Goal: Information Seeking & Learning: Learn about a topic

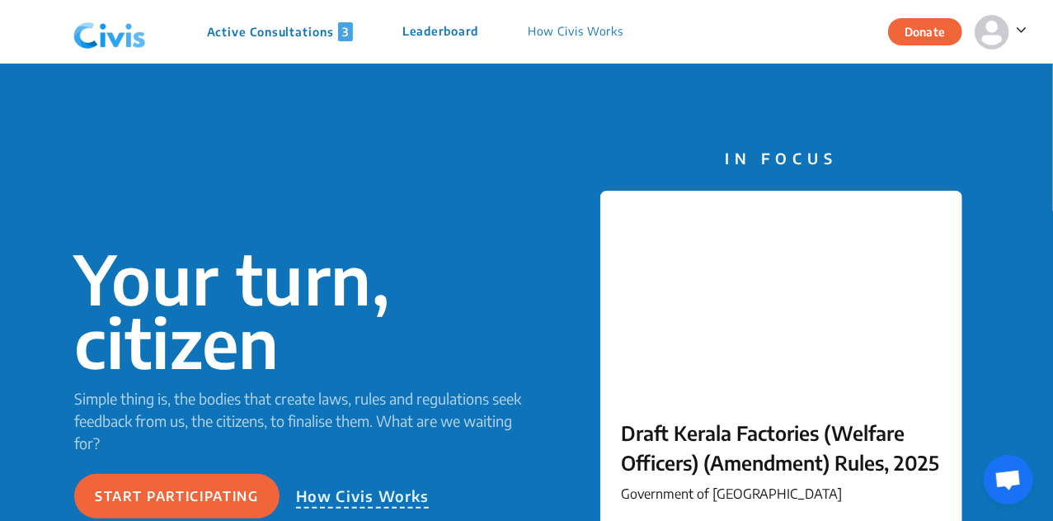
click at [267, 40] on p "Active Consultations 3" at bounding box center [280, 31] width 146 height 19
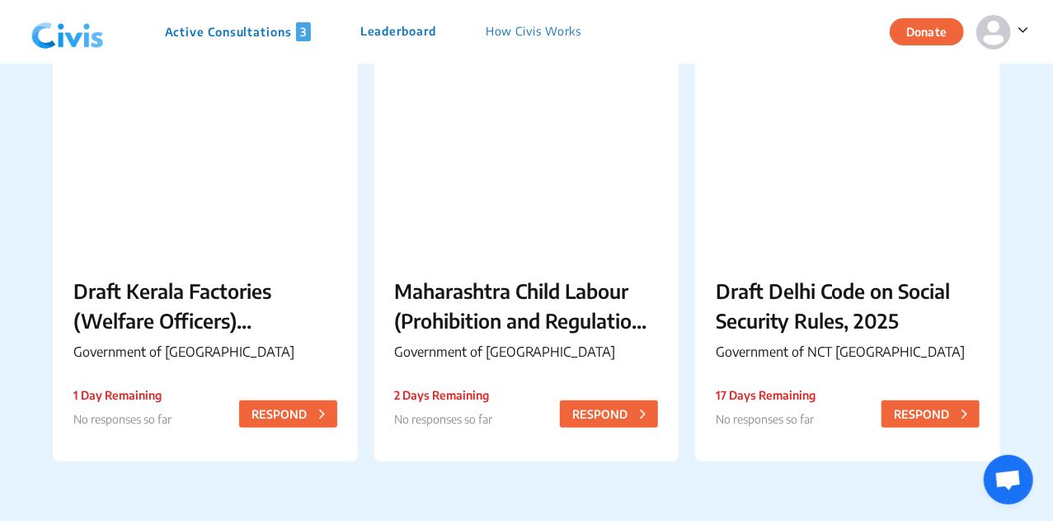
scroll to position [196, 0]
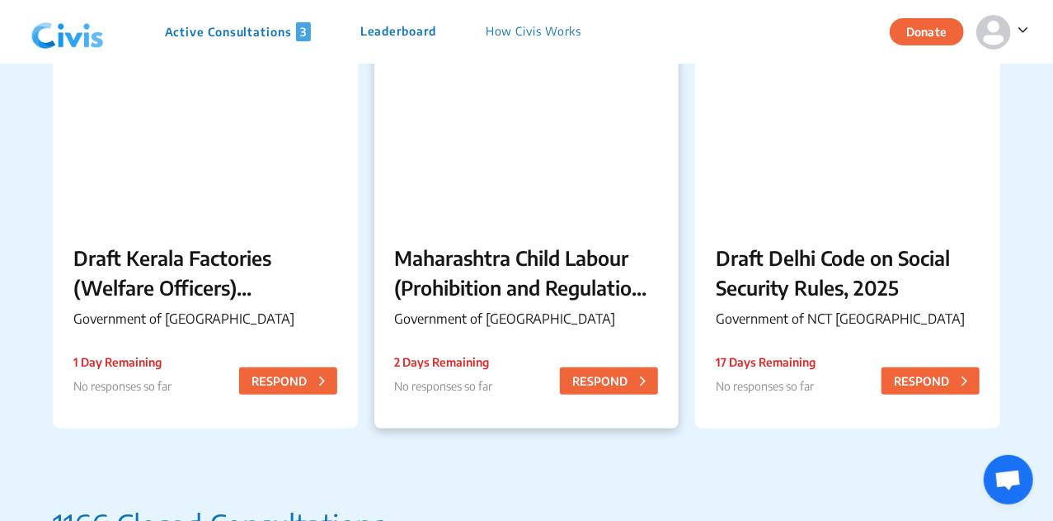
click at [488, 276] on p "Maharashtra Child Labour (Prohibition and Regulation) (Amendment) Rules, 2025" at bounding box center [527, 272] width 264 height 59
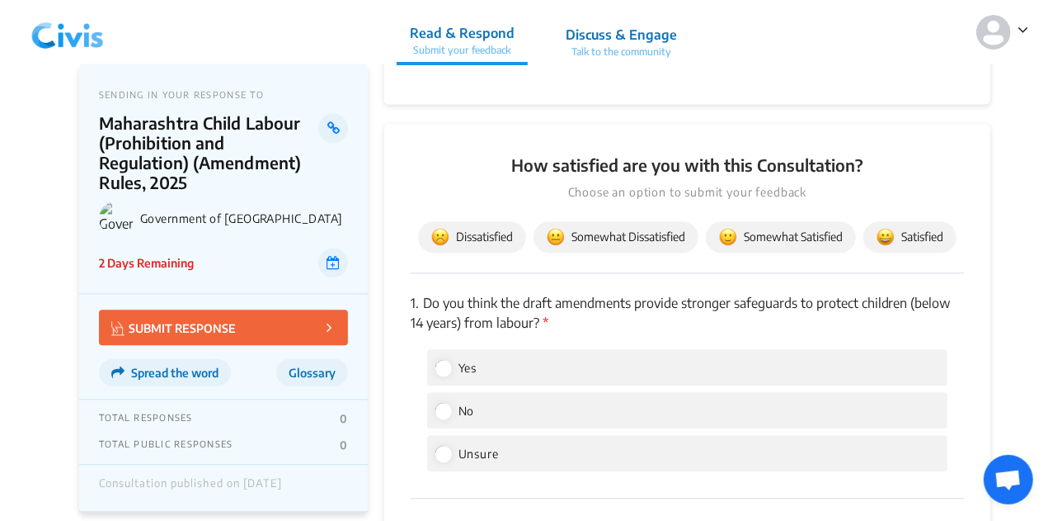
scroll to position [1536, 0]
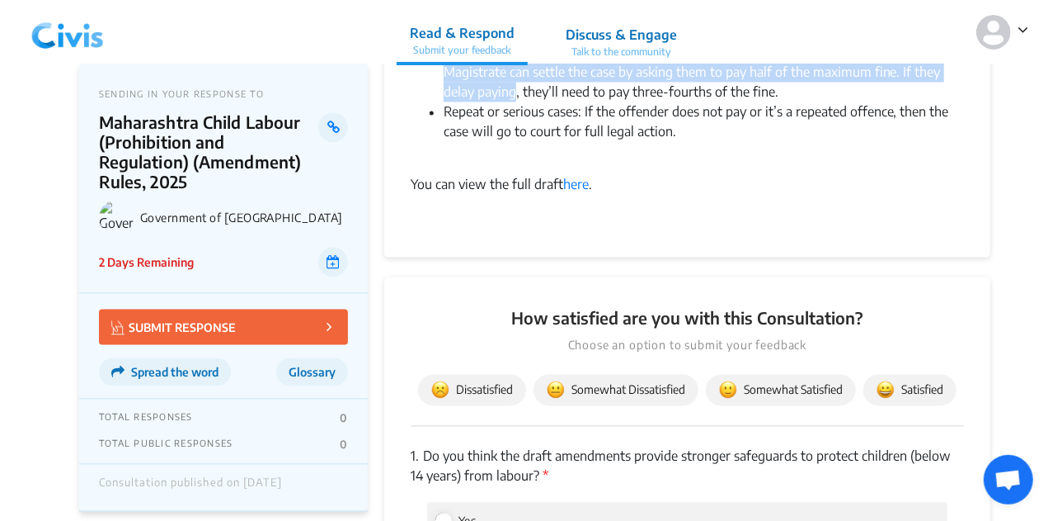
drag, startPoint x: 408, startPoint y: 150, endPoint x: 602, endPoint y: 164, distance: 194.4
copy div "Government of Maharashtra has released the Maharashtra Child Labour (Prohibitio…"
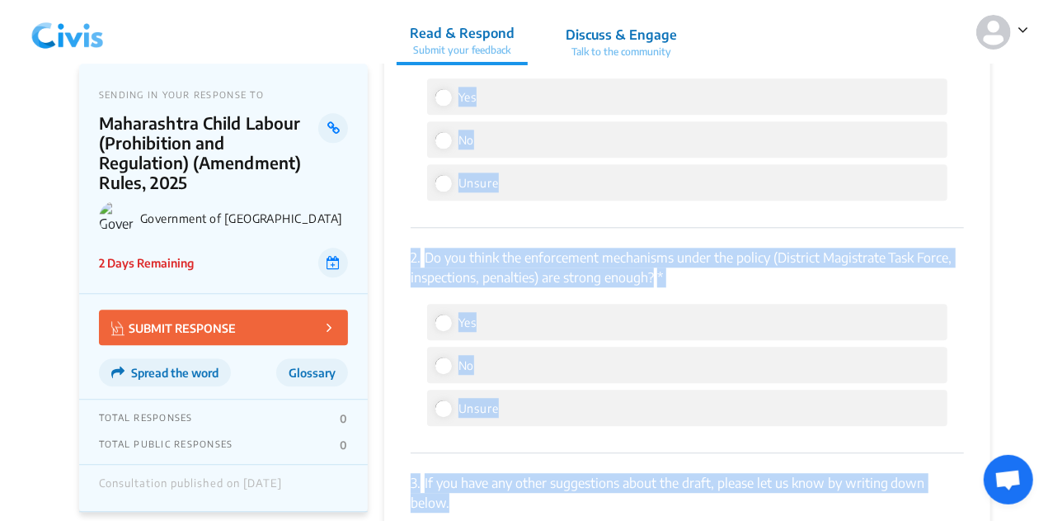
scroll to position [2015, 0]
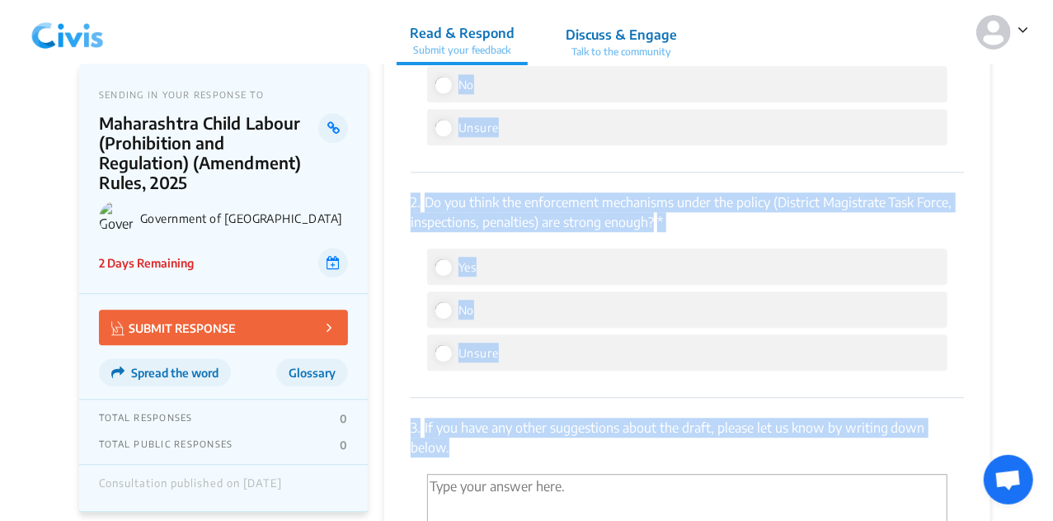
drag, startPoint x: 404, startPoint y: 134, endPoint x: 492, endPoint y: 433, distance: 311.2
click at [492, 433] on div "How satisfied are you with this Consultation? Choose an option to submit your f…" at bounding box center [687, 252] width 606 height 908
copy div "1. Do you think the draft amendments provide stronger safeguards to protect chi…"
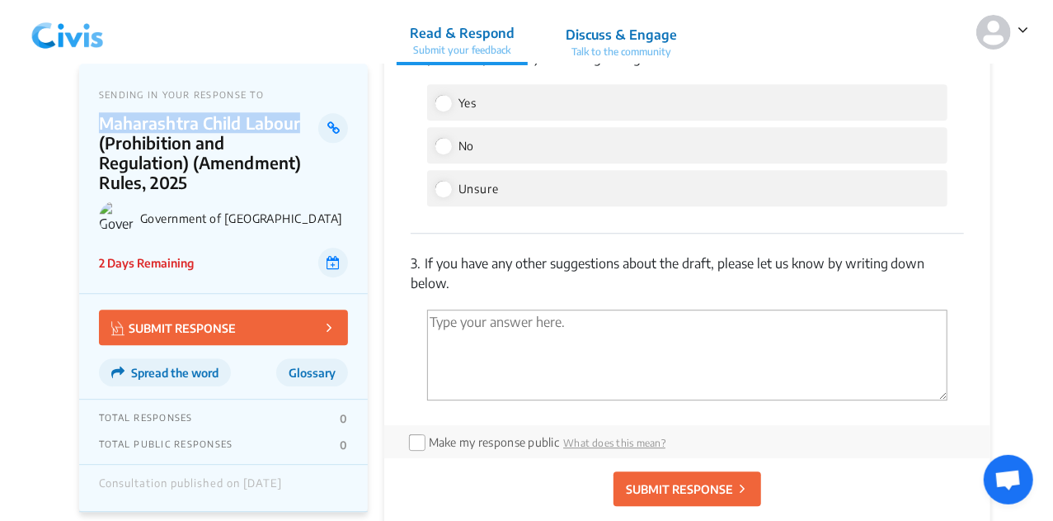
drag, startPoint x: 97, startPoint y: 129, endPoint x: 300, endPoint y: 130, distance: 202.9
click at [300, 130] on div "SENDING IN YOUR RESPONSE TO Maharashtra Child Labour (Prohibition and Regulatio…" at bounding box center [223, 179] width 289 height 230
copy p "Maharashtra Child Labour"
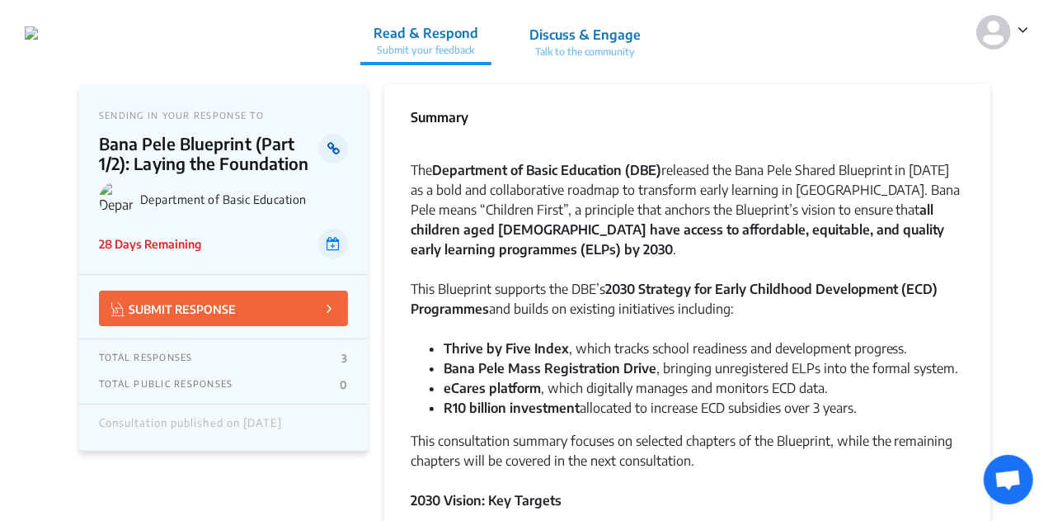
click at [327, 158] on link at bounding box center [332, 149] width 29 height 30
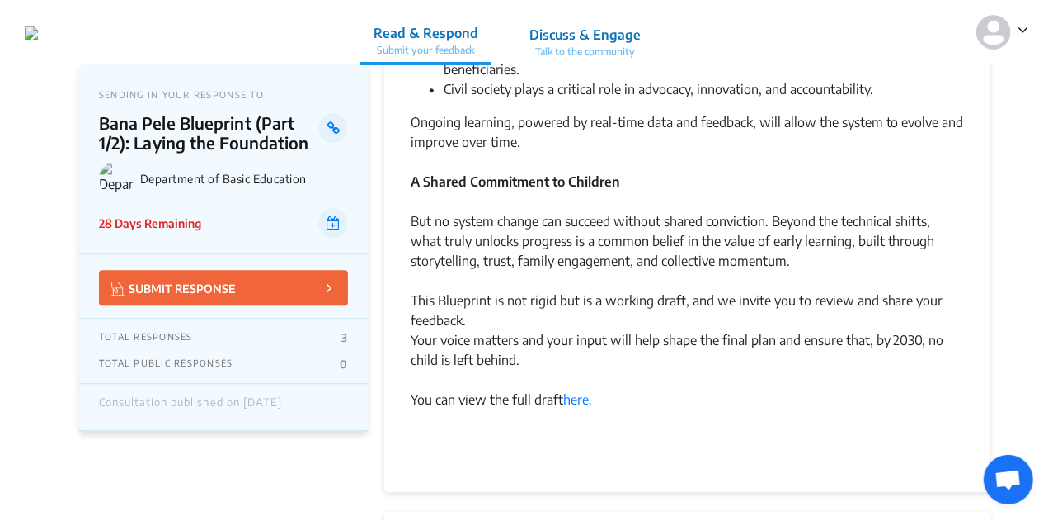
scroll to position [2103, 0]
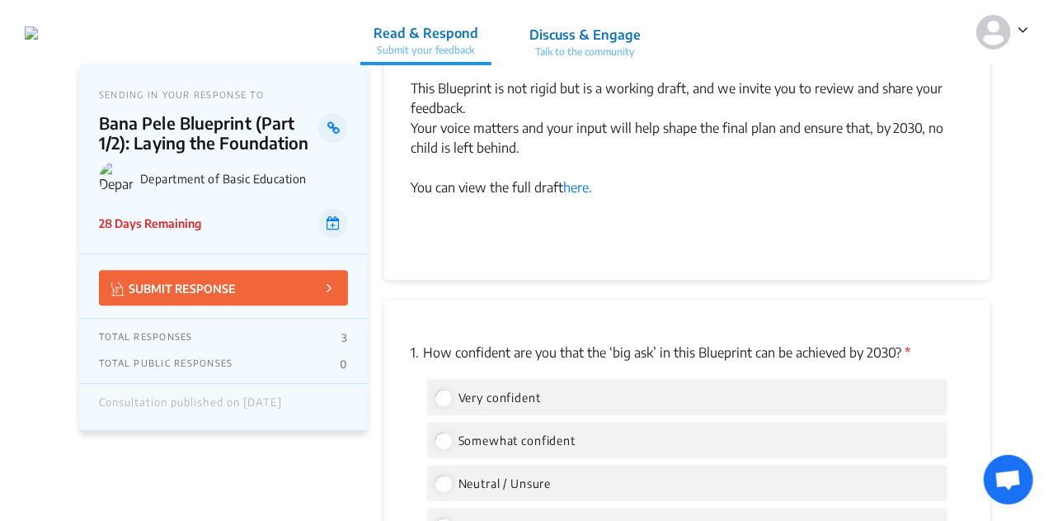
click at [563, 186] on div "You can view the full draft here." at bounding box center [688, 197] width 554 height 40
click at [569, 188] on link "here." at bounding box center [577, 187] width 29 height 16
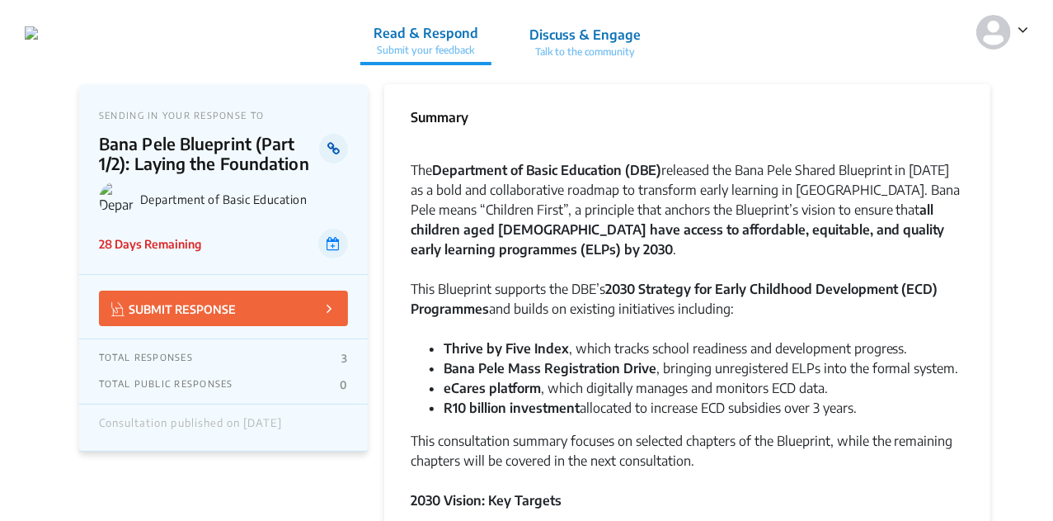
click at [337, 150] on icon at bounding box center [333, 148] width 12 height 13
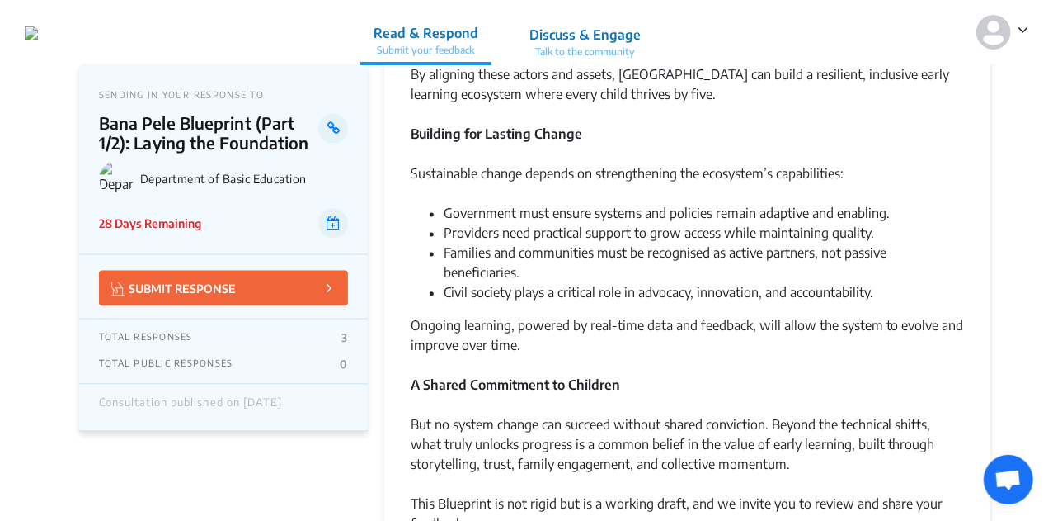
scroll to position [1687, 0]
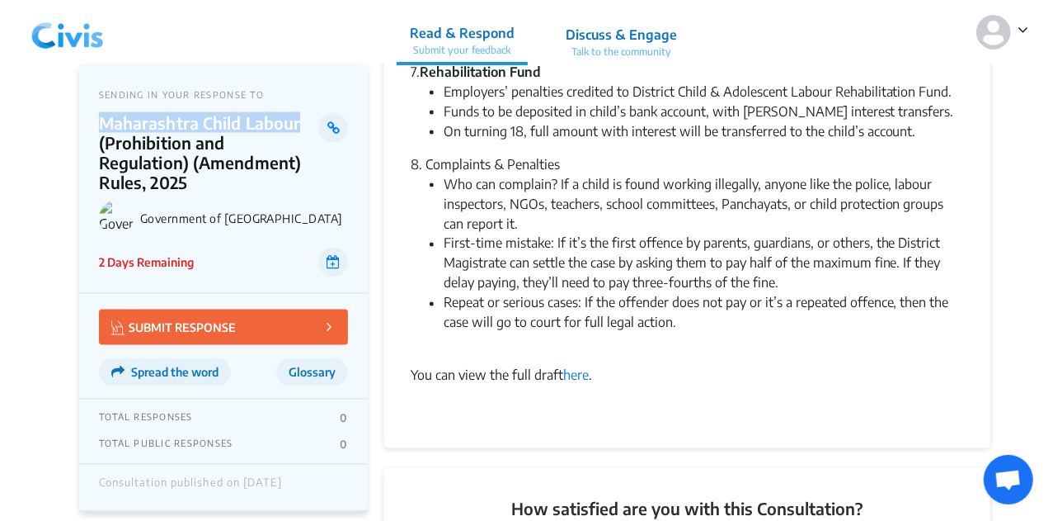
scroll to position [1306, 0]
